Goal: Navigation & Orientation: Find specific page/section

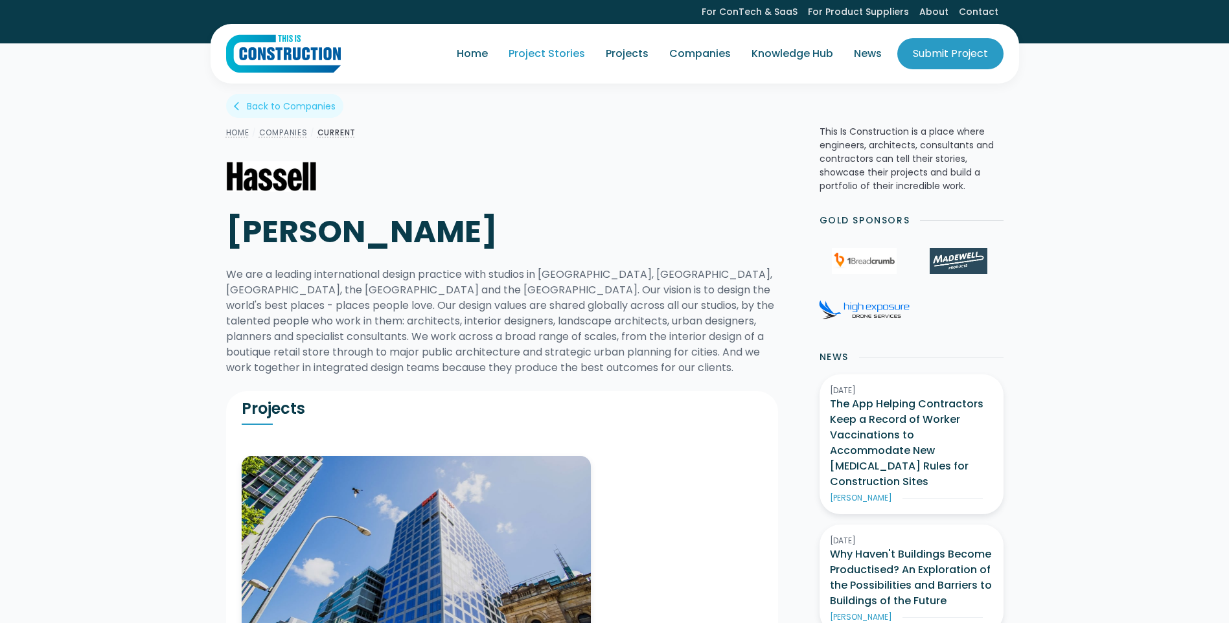
click at [548, 56] on link "Project Stories" at bounding box center [546, 54] width 97 height 36
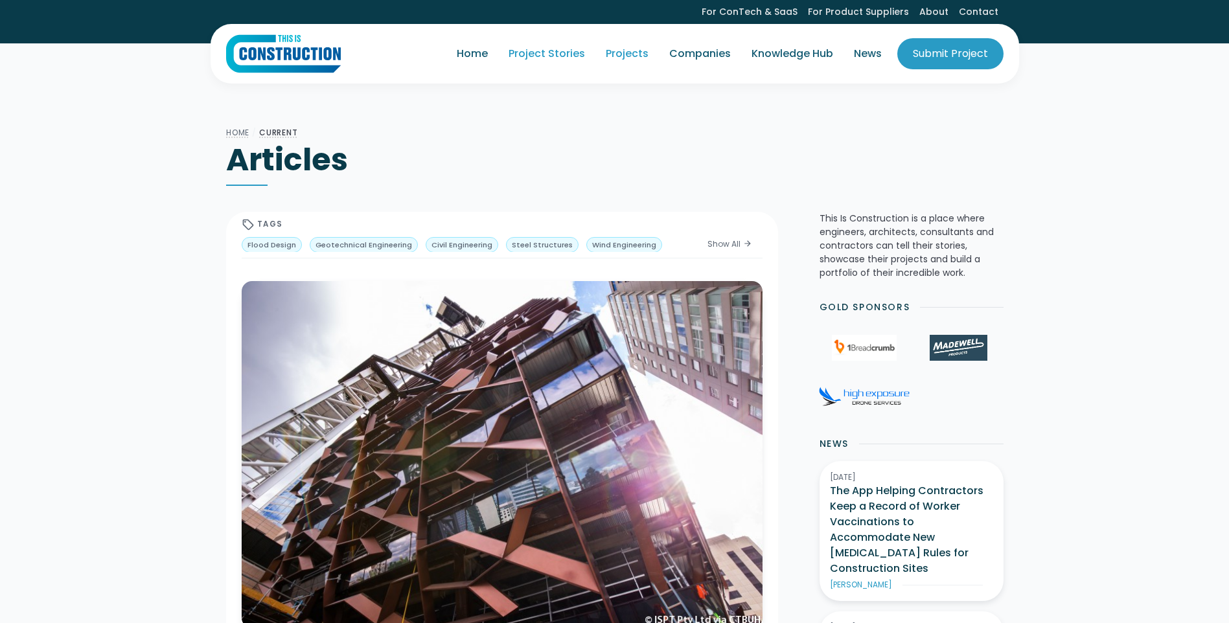
click at [628, 51] on link "Projects" at bounding box center [628, 54] width 64 height 36
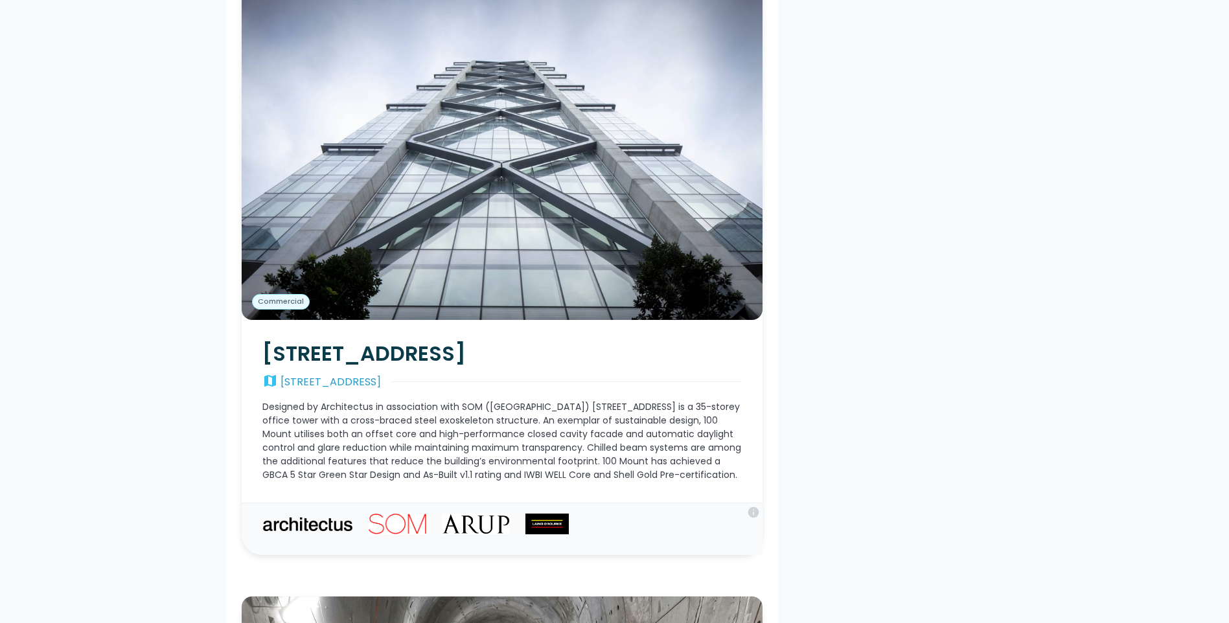
scroll to position [2268, 0]
